Goal: Ask a question

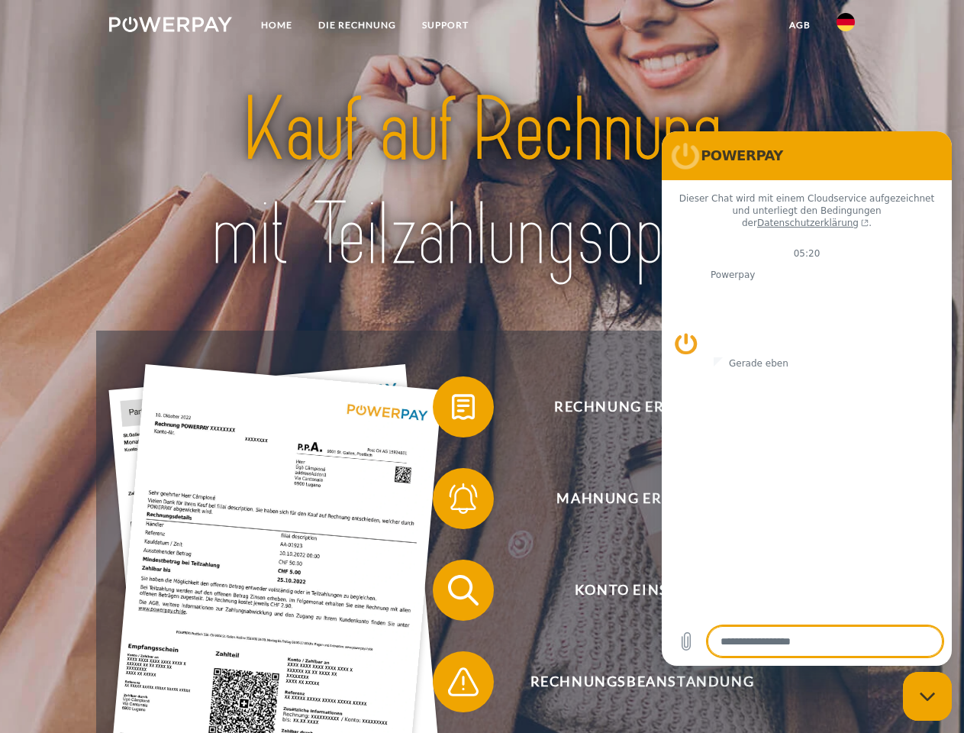
click at [170, 27] on img at bounding box center [170, 24] width 123 height 15
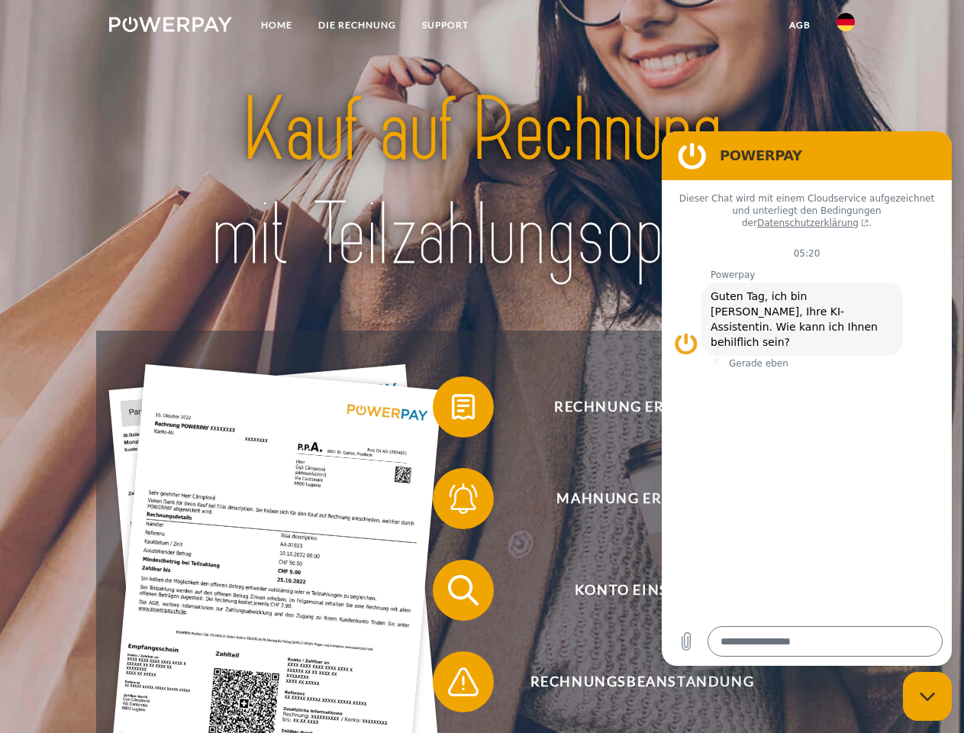
click at [846, 27] on img at bounding box center [846, 22] width 18 height 18
click at [800, 25] on link "agb" at bounding box center [800, 24] width 47 height 27
click at [452, 410] on span at bounding box center [440, 407] width 76 height 76
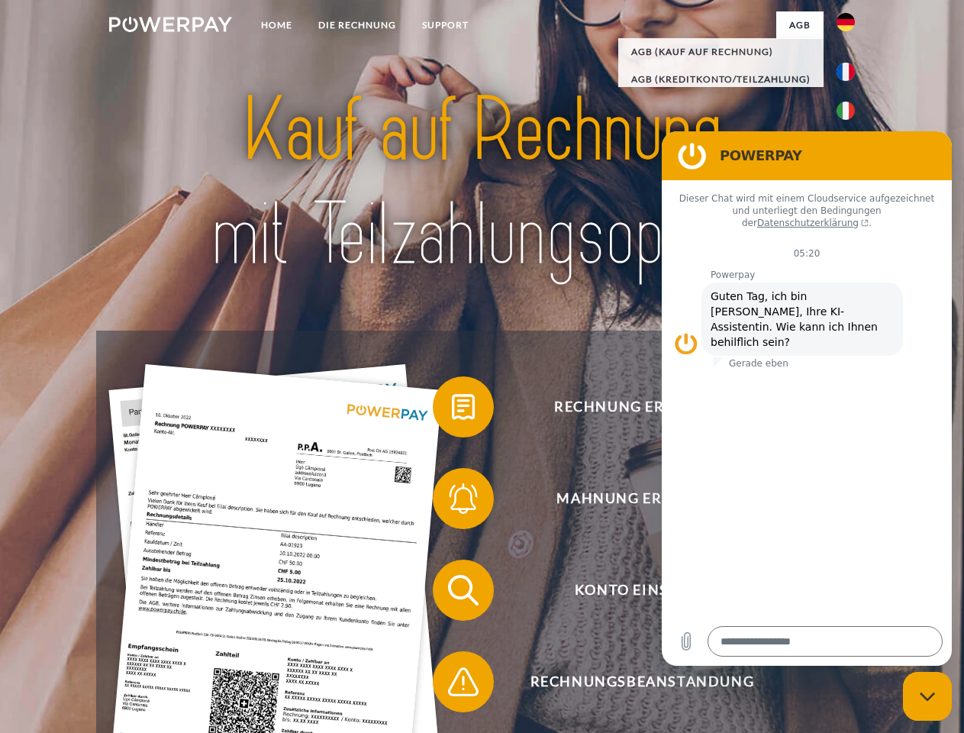
click at [452, 502] on span at bounding box center [440, 498] width 76 height 76
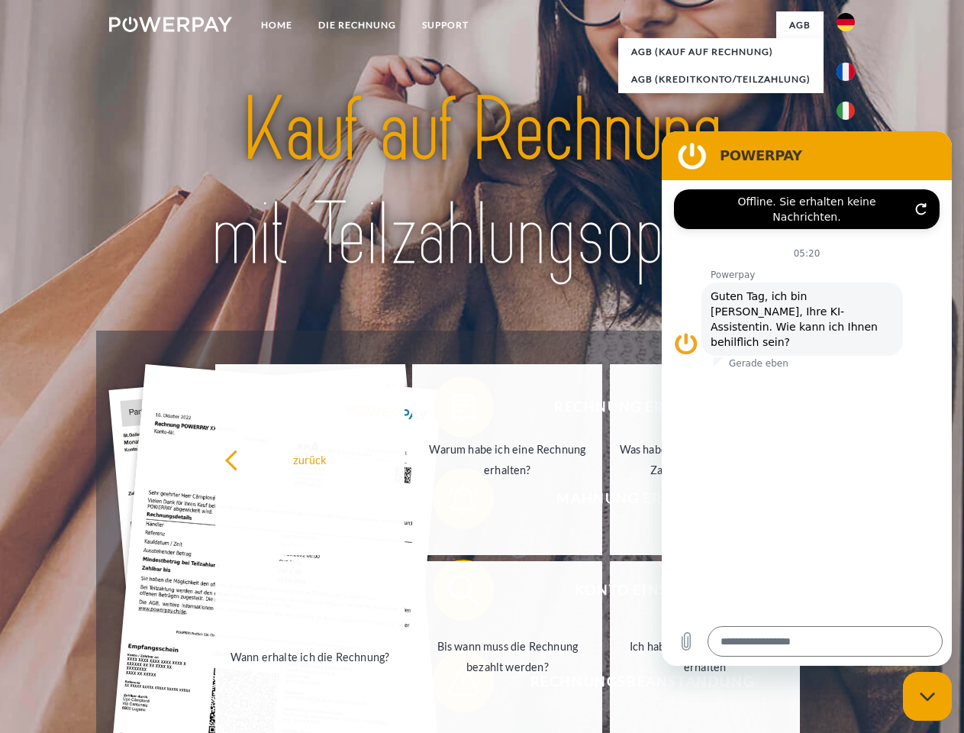
click at [452, 593] on link "Bis wann muss die Rechnung bezahlt werden?" at bounding box center [507, 656] width 190 height 191
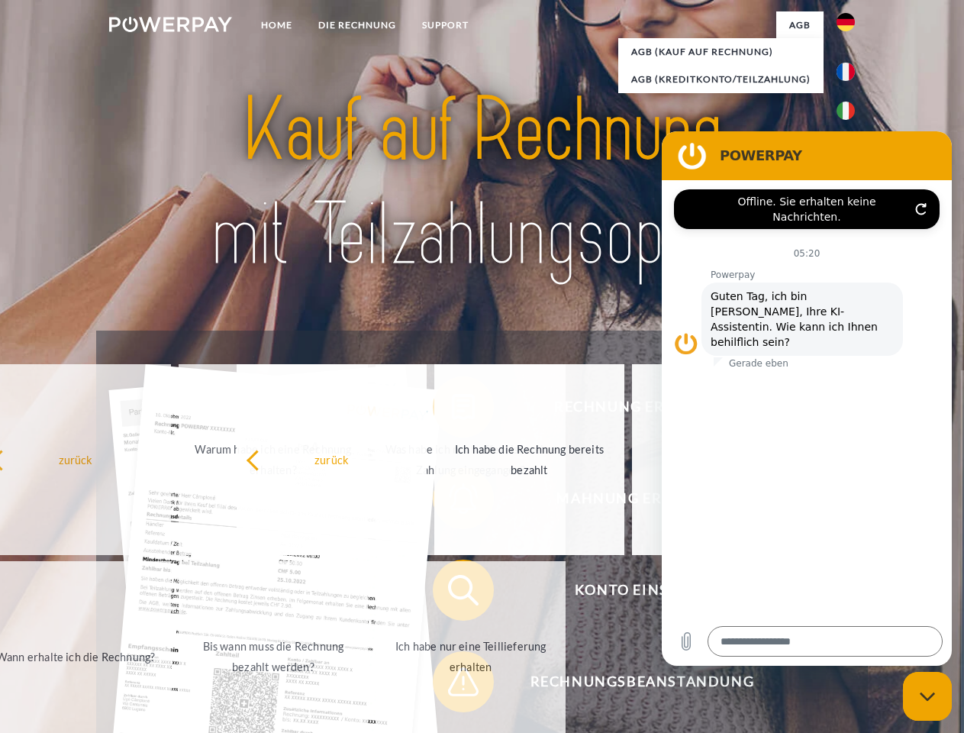
click at [452, 685] on span at bounding box center [440, 682] width 76 height 76
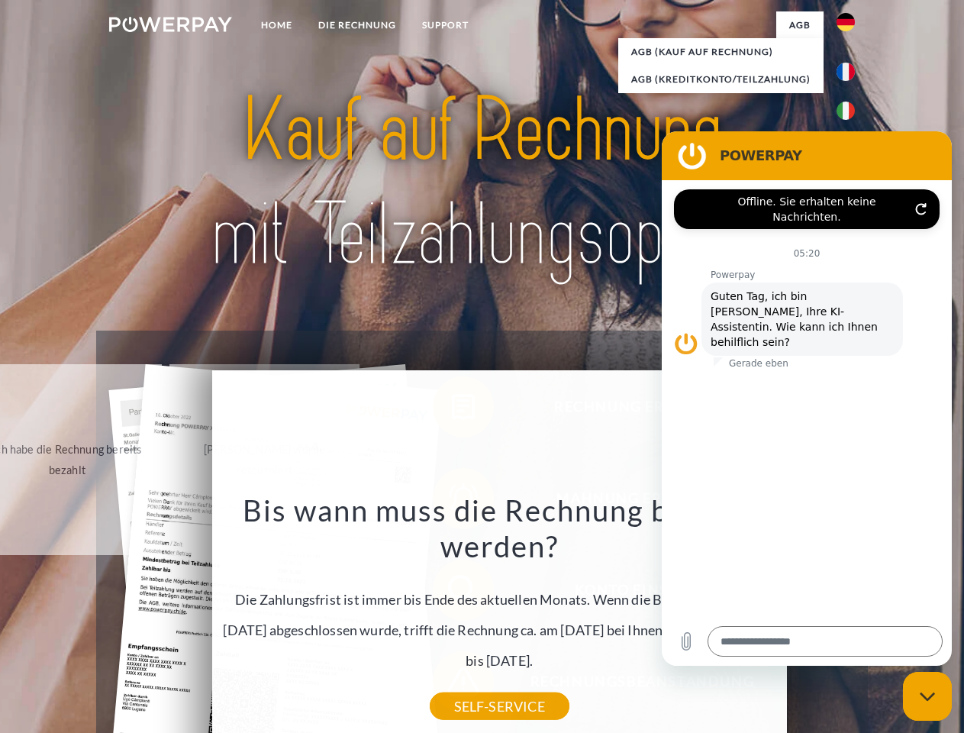
click at [928, 696] on icon "Messaging-Fenster schließen" at bounding box center [928, 697] width 16 height 10
type textarea "*"
